Goal: Information Seeking & Learning: Learn about a topic

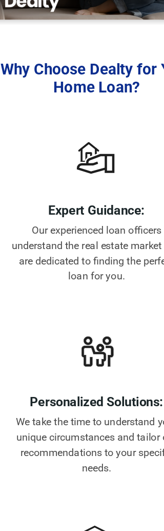
scroll to position [1773, 0]
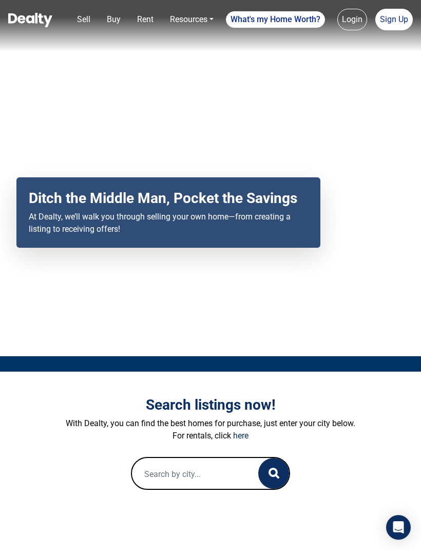
scroll to position [1, 0]
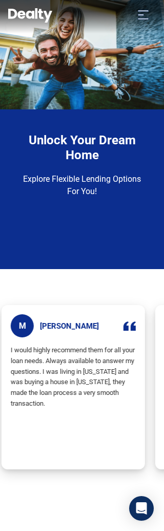
scroll to position [0, 51]
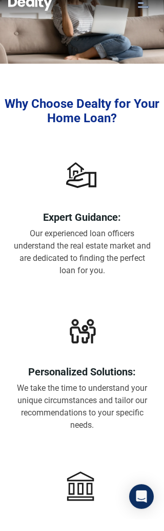
scroll to position [1727, 0]
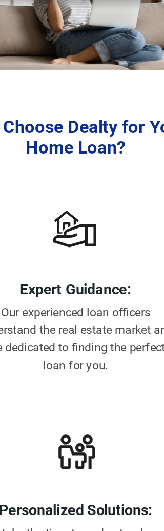
click at [105, 108] on h2 "Why Choose Dealty for Your Home Loan?" at bounding box center [82, 123] width 156 height 30
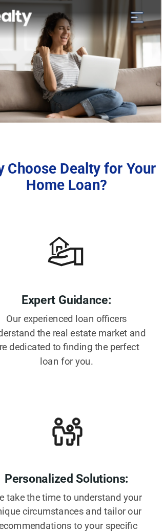
scroll to position [1669, 0]
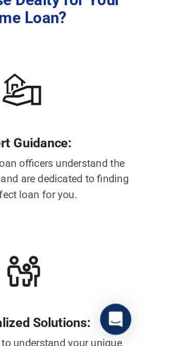
scroll to position [1716, 0]
